Goal: Navigation & Orientation: Find specific page/section

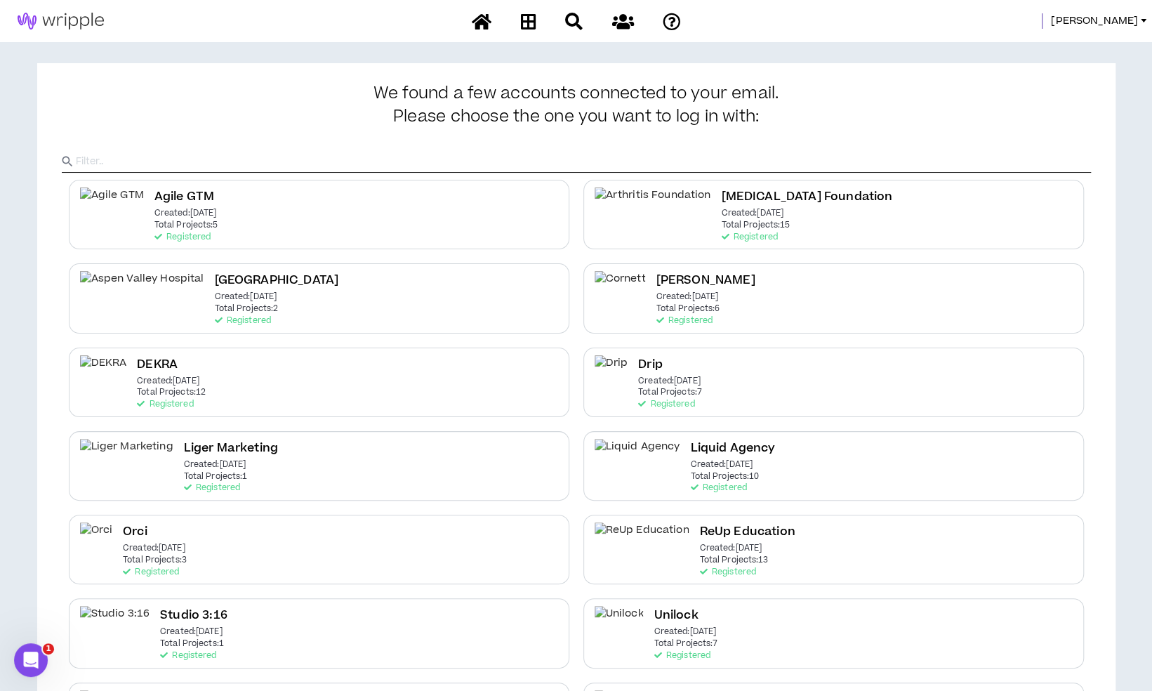
scroll to position [168, 0]
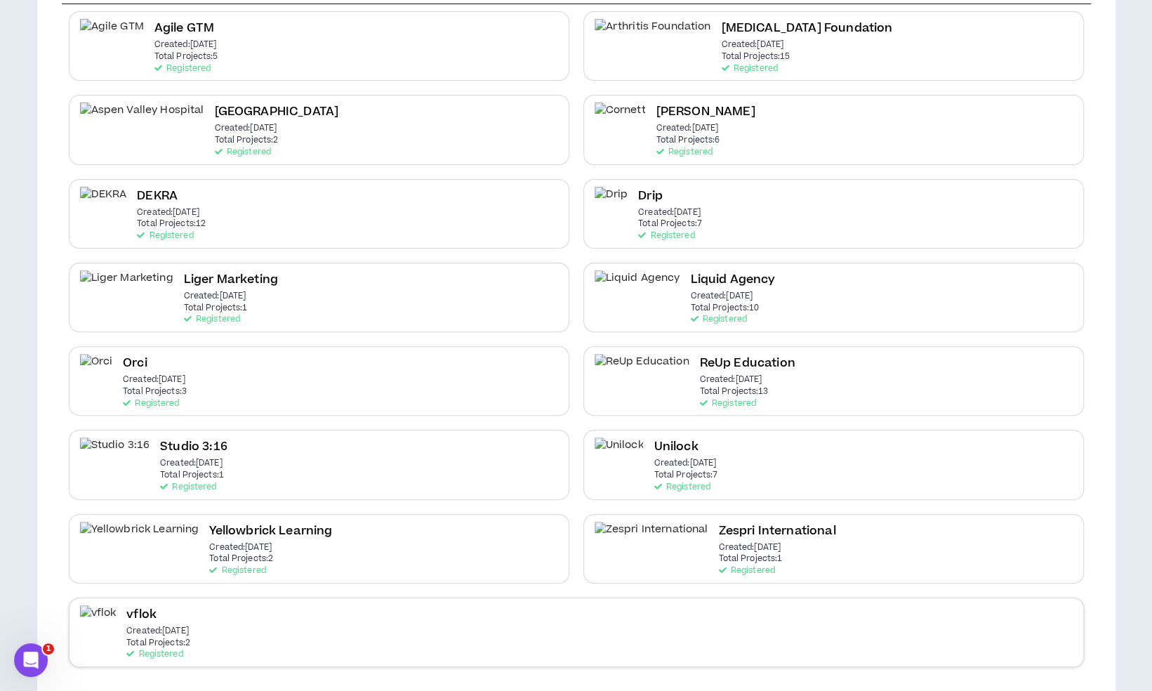
click at [470, 637] on div "vflok Created: [DATE] Total Projects: 2 Registered" at bounding box center [576, 631] width 1015 height 69
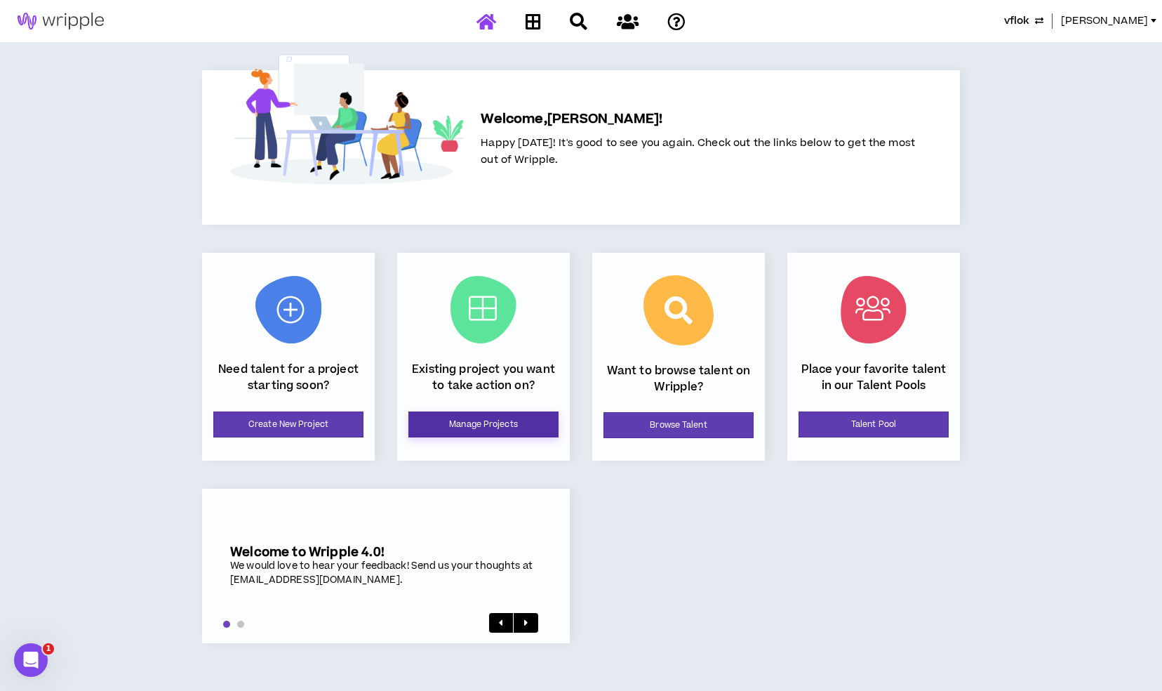
click at [492, 428] on link "Manage Projects" at bounding box center [484, 424] width 150 height 26
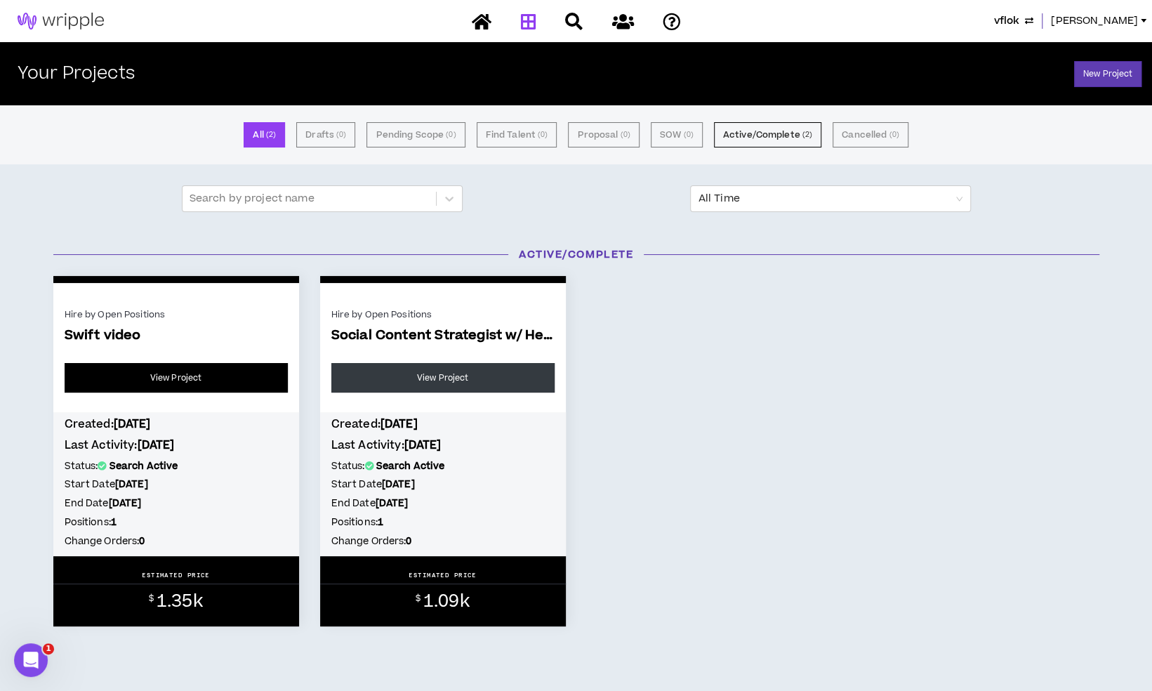
click at [257, 380] on link "View Project" at bounding box center [176, 377] width 223 height 29
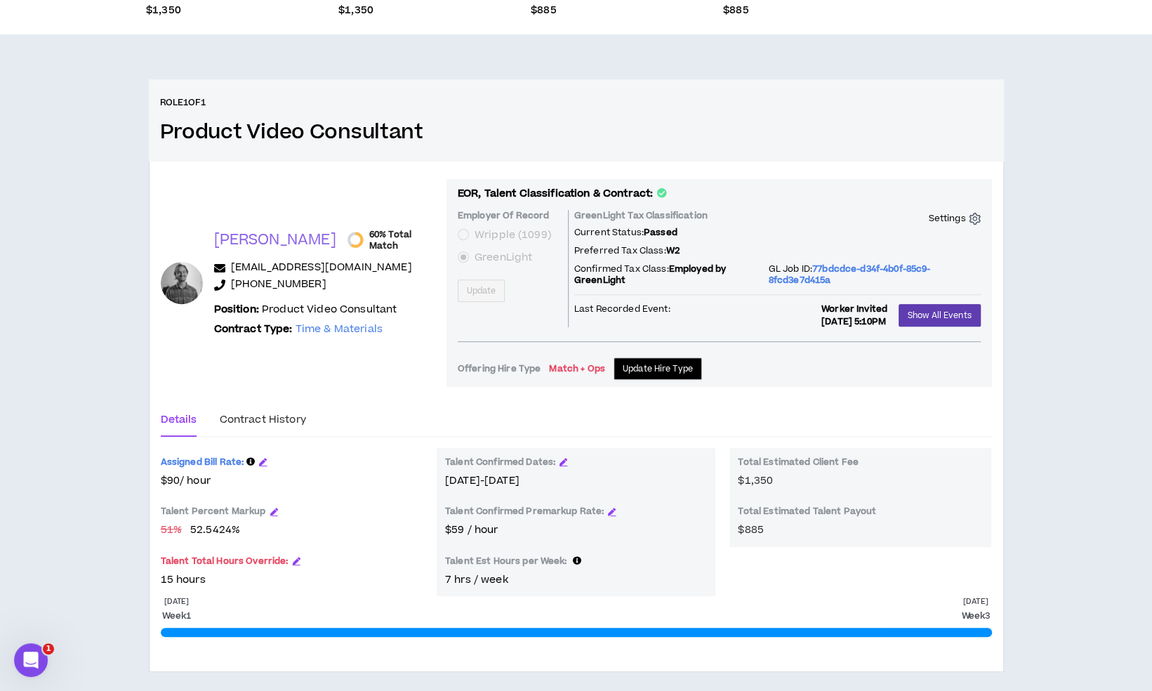
scroll to position [208, 0]
